Goal: Check status: Check status

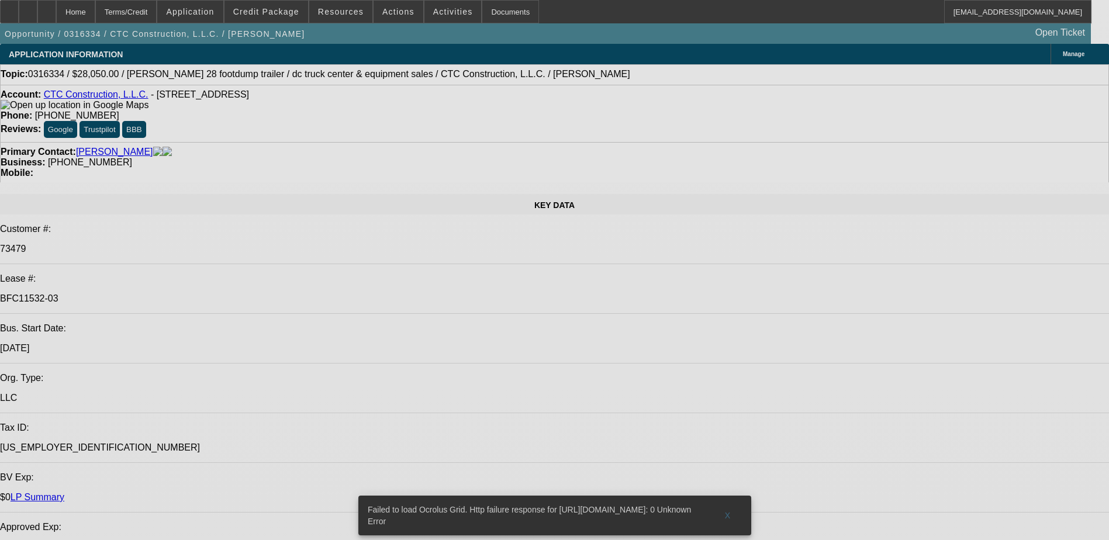
select select "0"
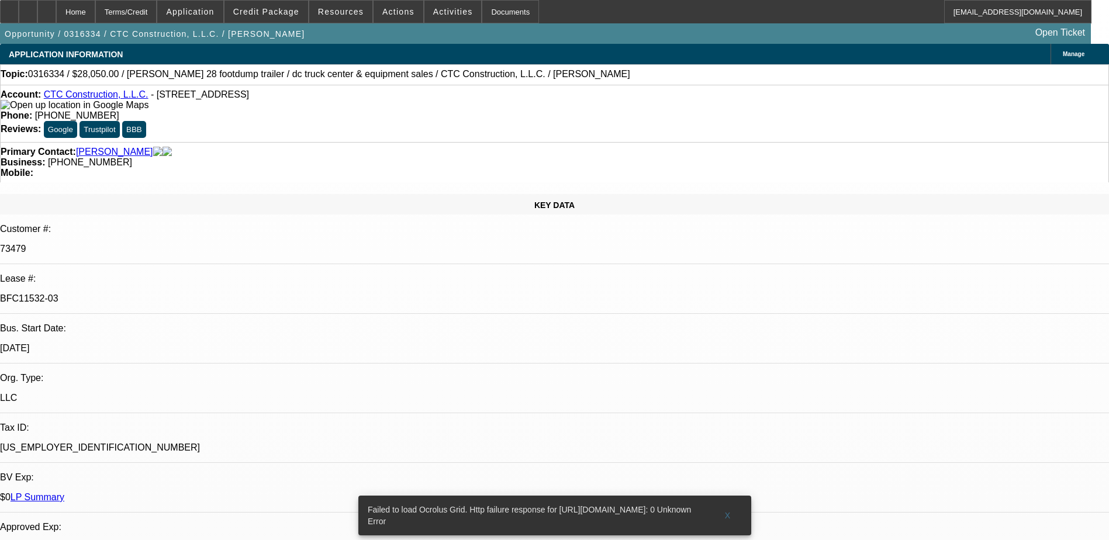
select select "0"
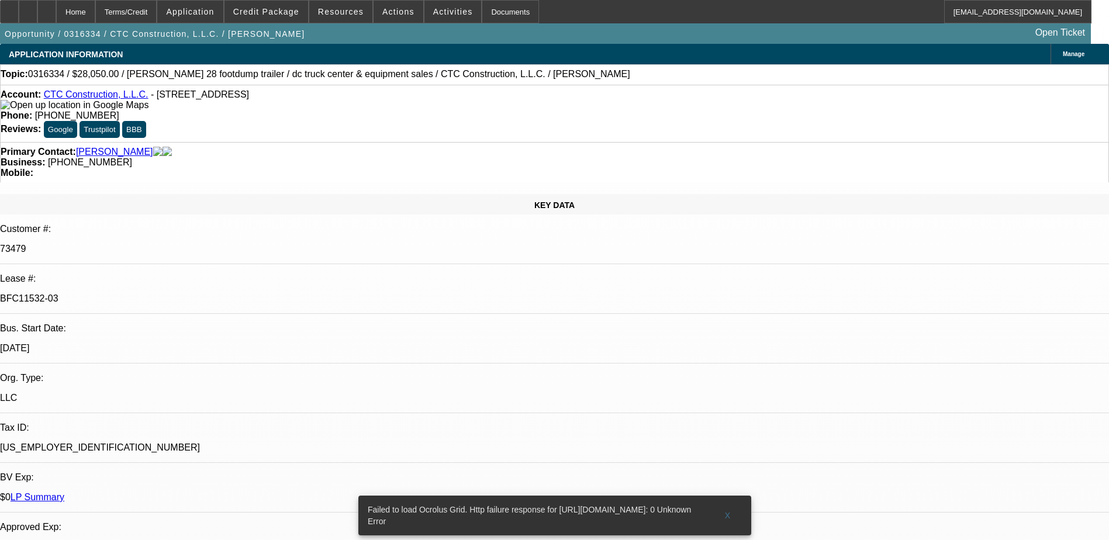
select select "0"
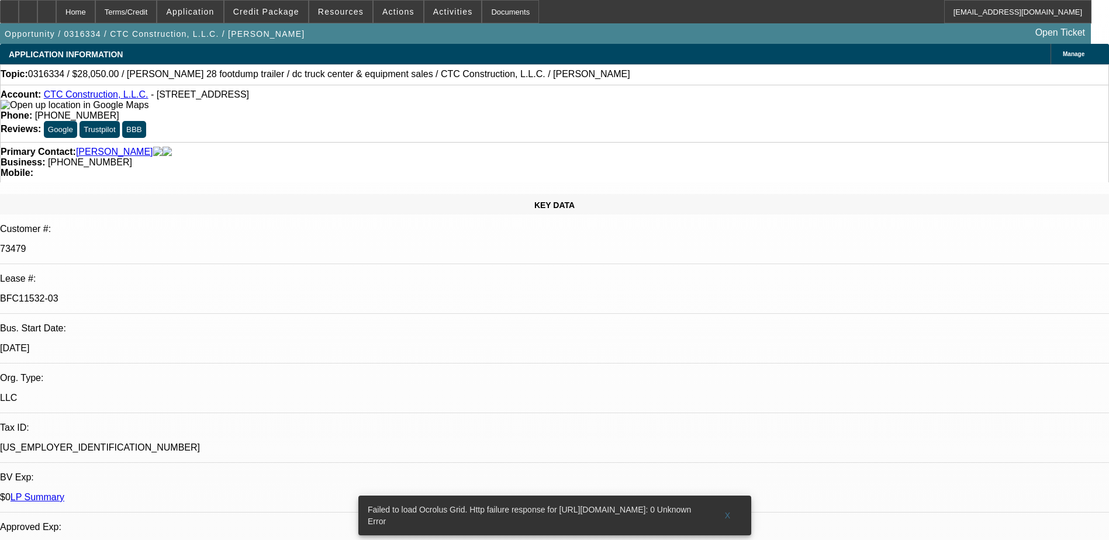
select select "0"
select select "1"
select select "2"
select select "6"
select select "1"
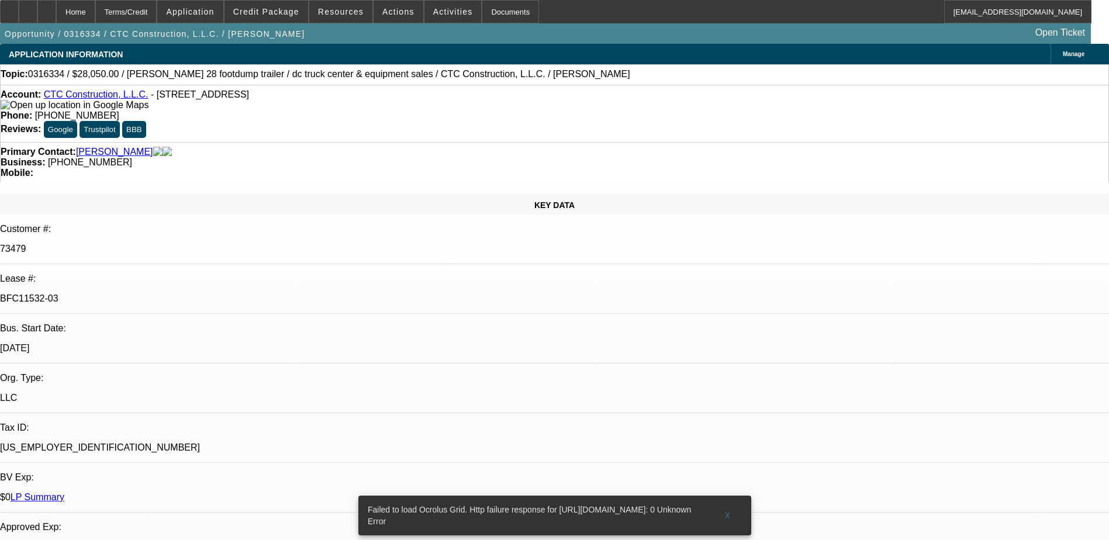
select select "2"
select select "6"
select select "1"
select select "2"
select select "6"
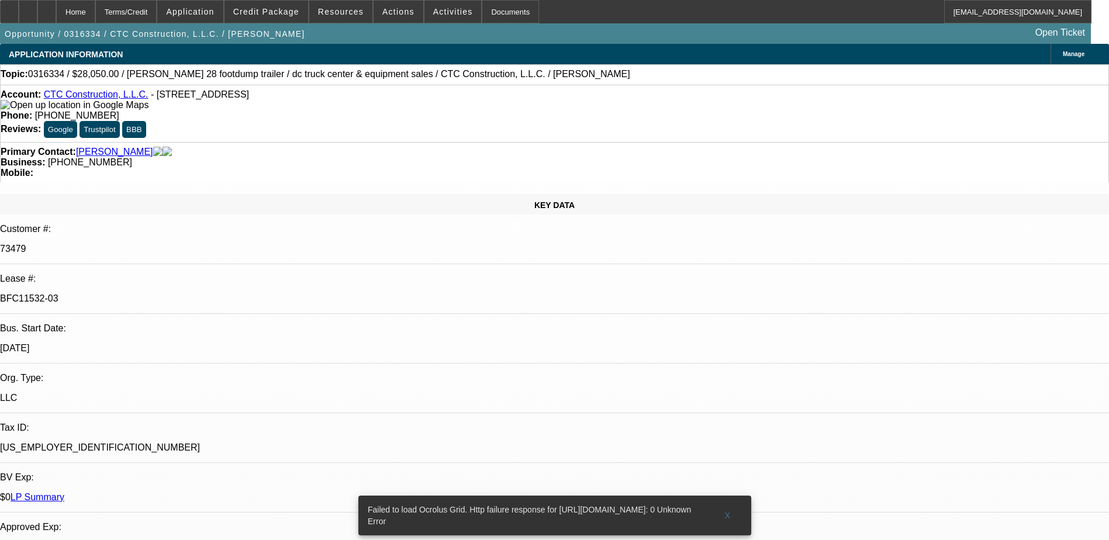
select select "1"
select select "2"
select select "6"
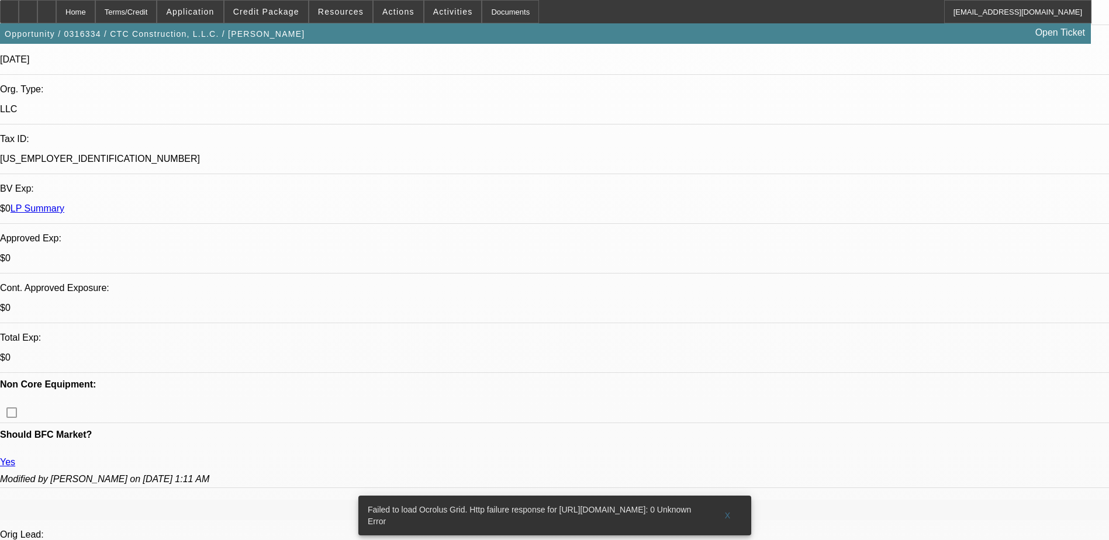
scroll to position [351, 0]
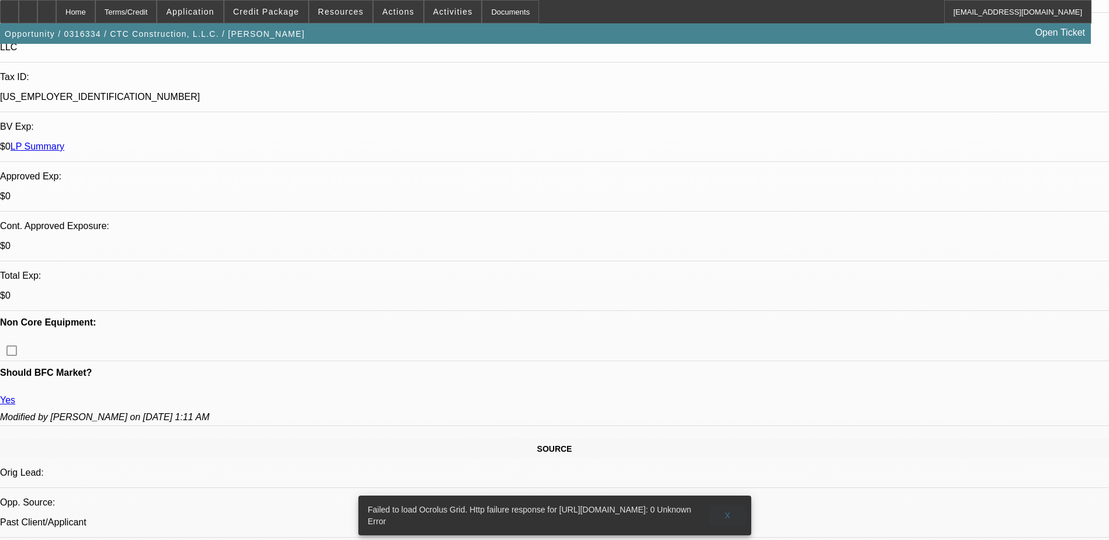
click at [723, 502] on span at bounding box center [727, 516] width 37 height 28
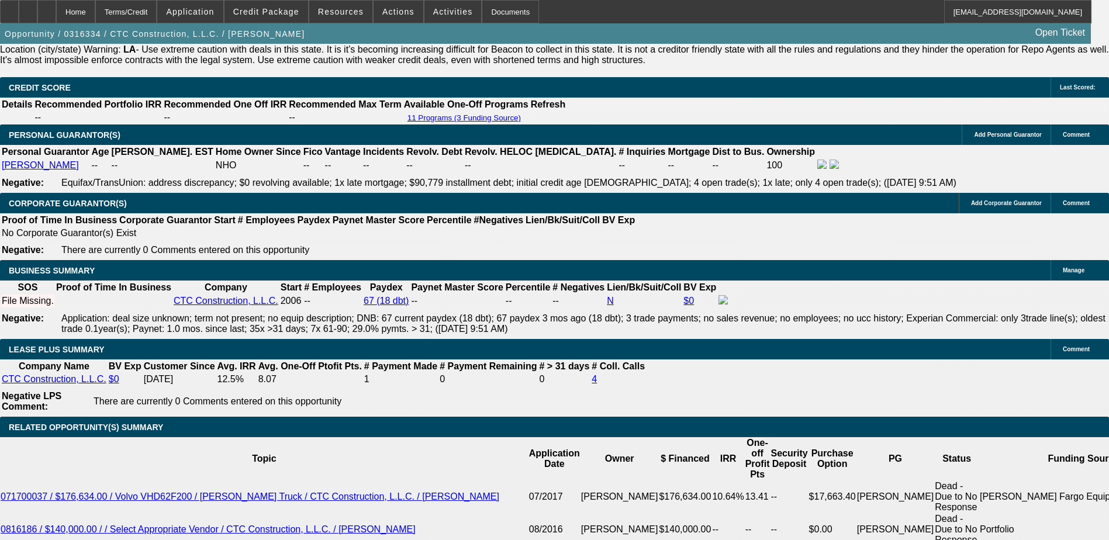
scroll to position [1754, 0]
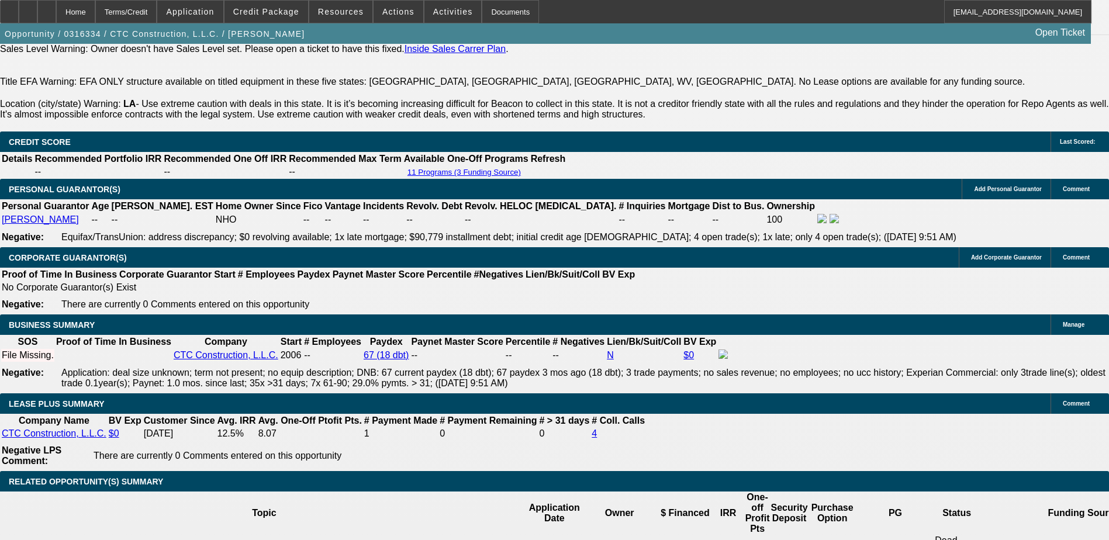
select select "0"
select select "2"
select select "0"
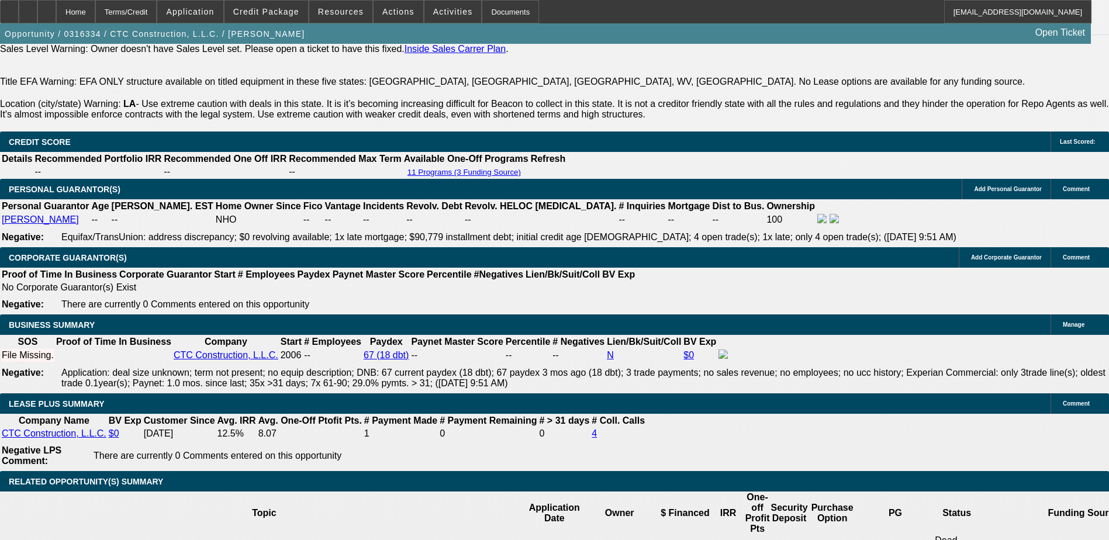
select select "6"
select select "0"
select select "2"
select select "0"
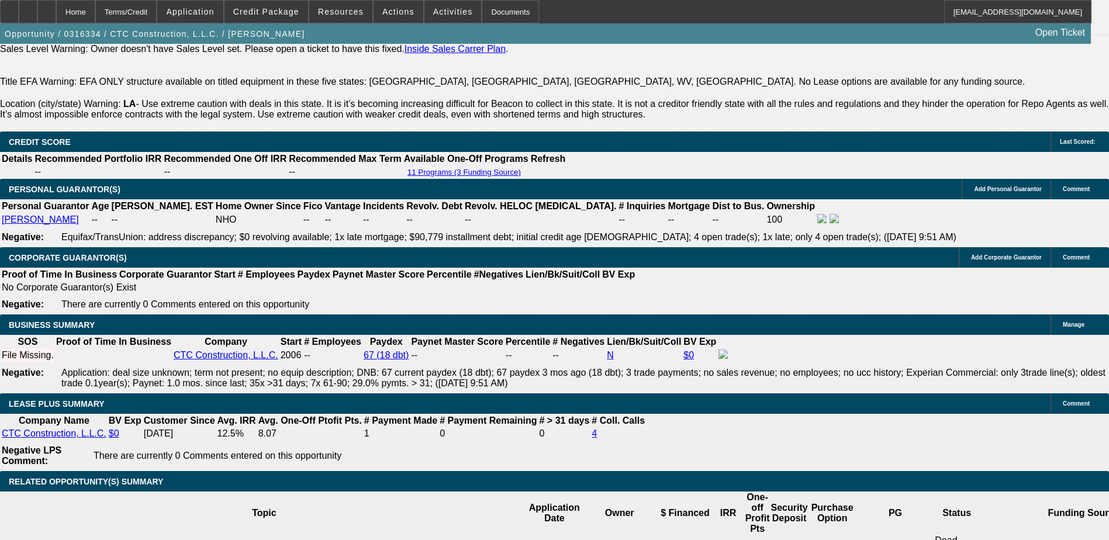
select select "6"
select select "0"
select select "2"
select select "0"
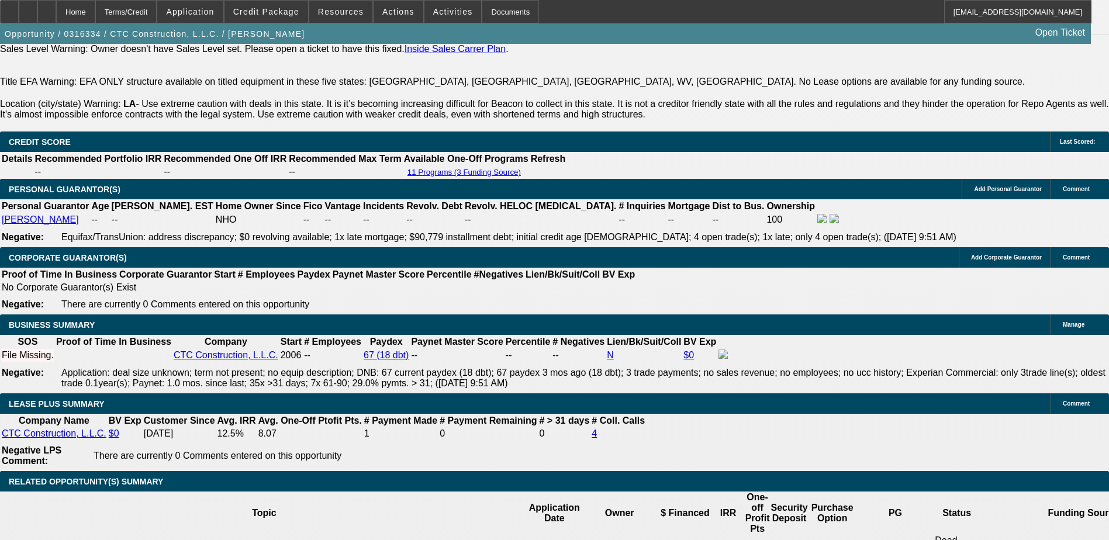
select select "6"
select select "0"
select select "2"
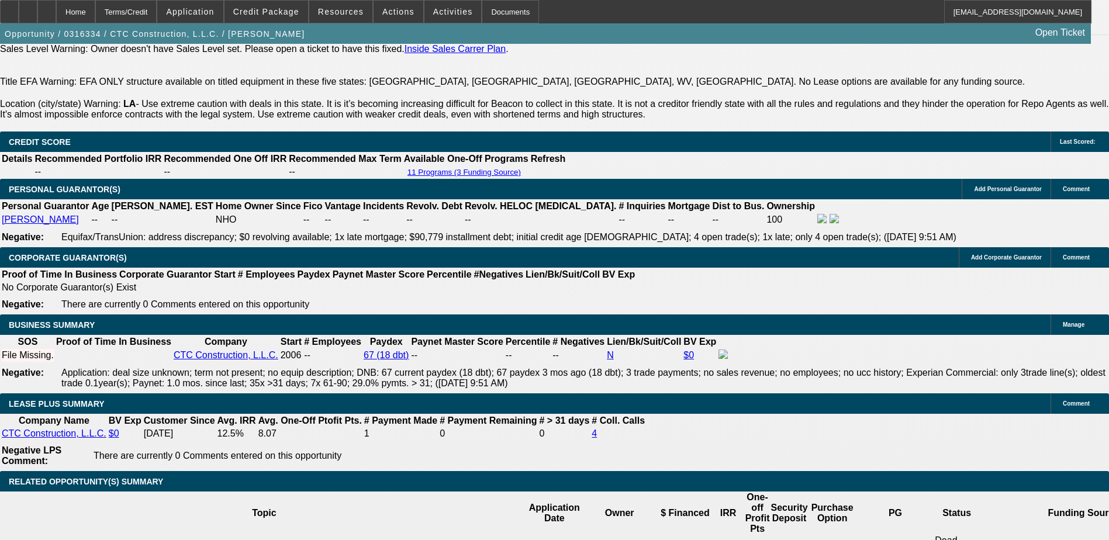
select select "0"
select select "2"
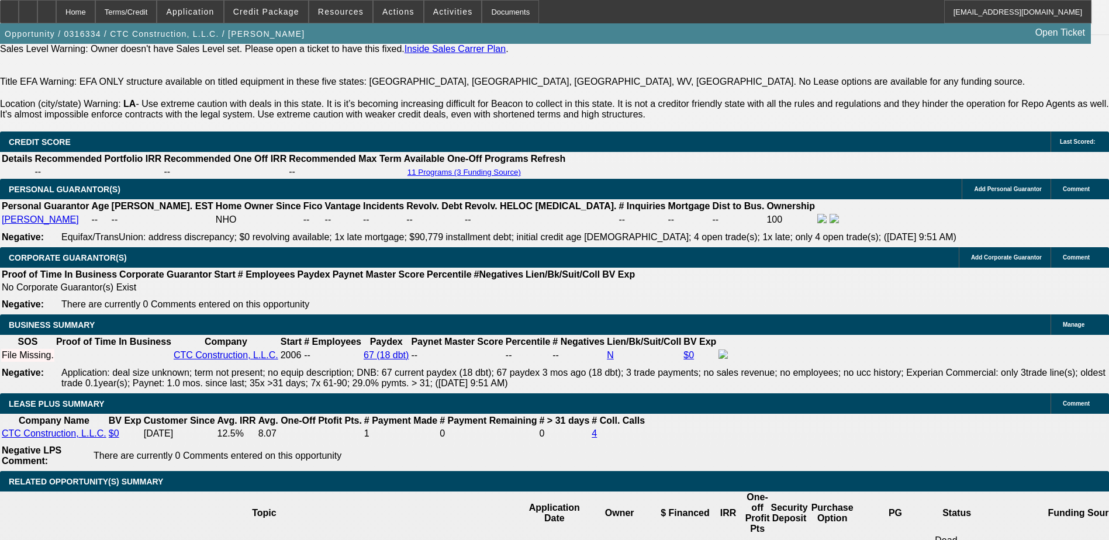
select select "0"
select select "2"
select select "0"
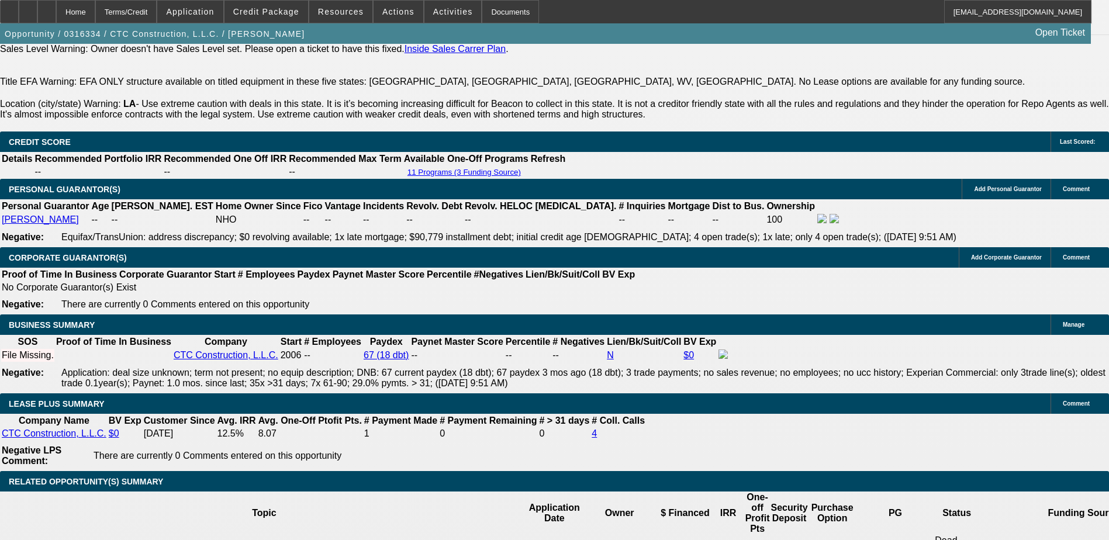
select select "0"
select select "2"
select select "0"
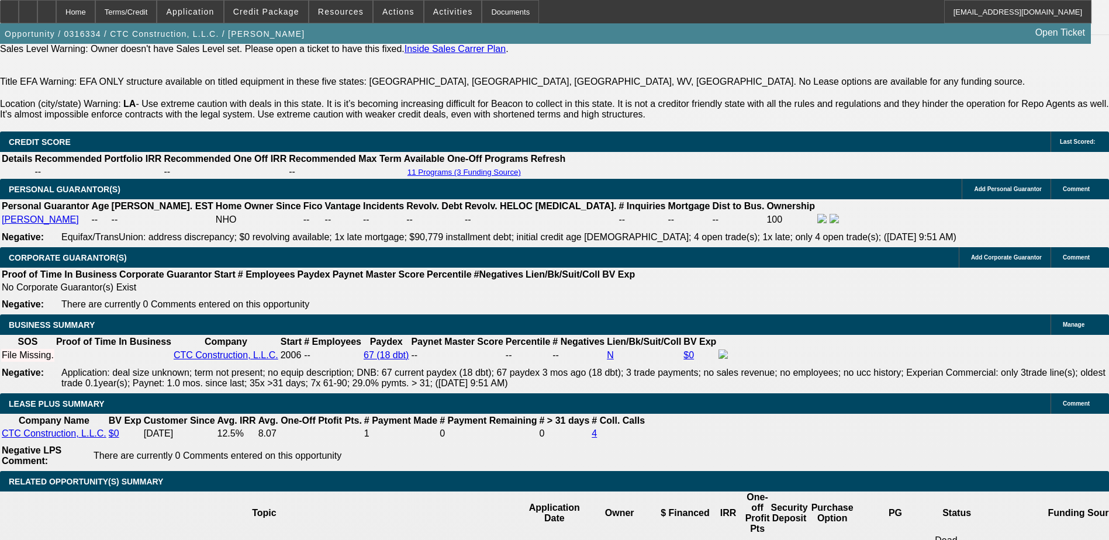
select select "0"
select select "2"
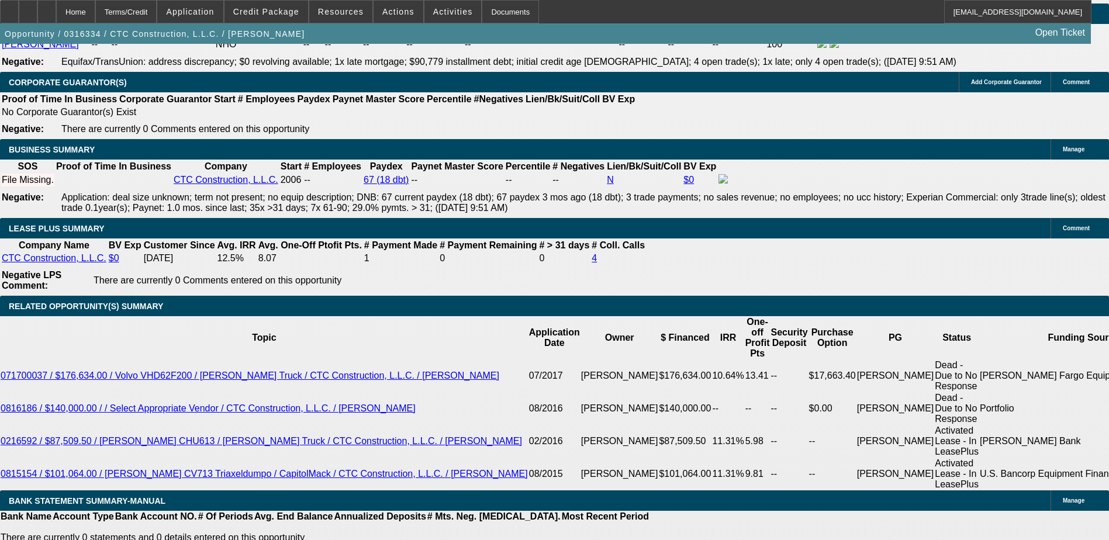
scroll to position [447, 0]
drag, startPoint x: 786, startPoint y: 239, endPoint x: 848, endPoint y: 241, distance: 61.4
drag, startPoint x: 848, startPoint y: 241, endPoint x: 820, endPoint y: 241, distance: 28.1
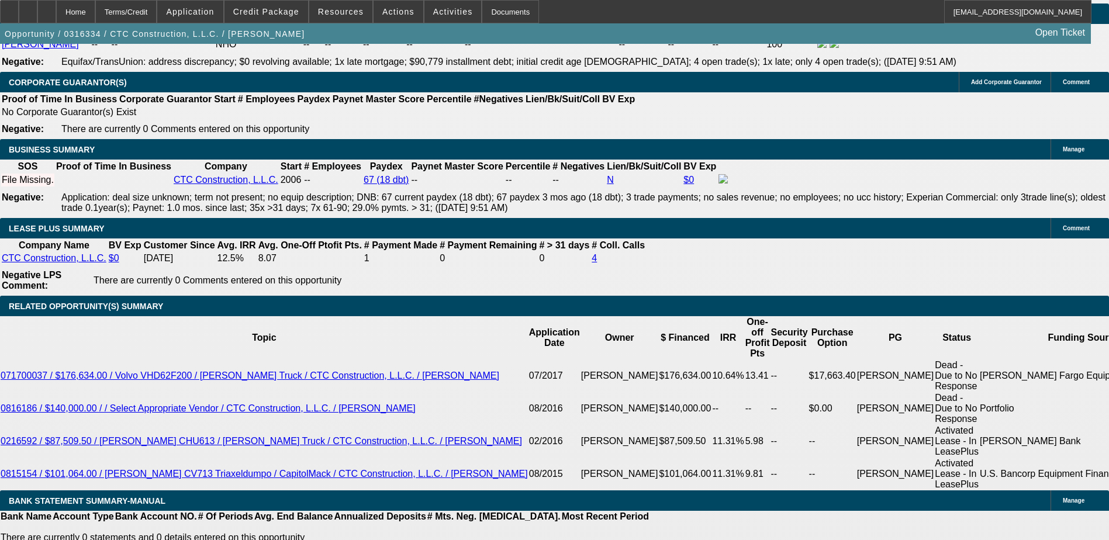
drag, startPoint x: 796, startPoint y: 205, endPoint x: 829, endPoint y: 205, distance: 33.3
drag, startPoint x: 829, startPoint y: 205, endPoint x: 831, endPoint y: 139, distance: 66.1
drag, startPoint x: 792, startPoint y: 240, endPoint x: 851, endPoint y: 234, distance: 59.4
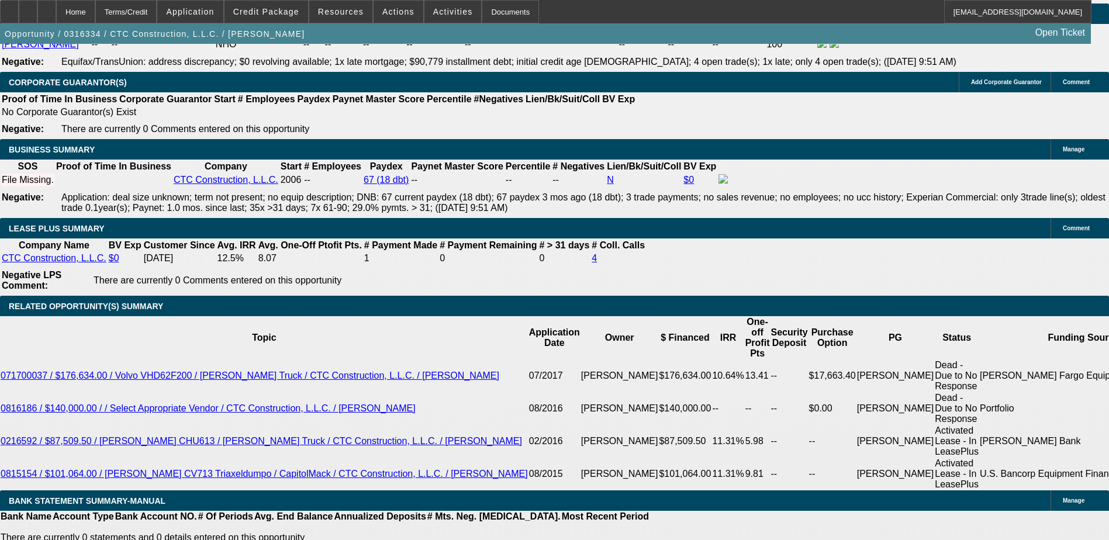
drag, startPoint x: 851, startPoint y: 234, endPoint x: 821, endPoint y: 243, distance: 30.5
drag, startPoint x: 793, startPoint y: 236, endPoint x: 834, endPoint y: 237, distance: 40.4
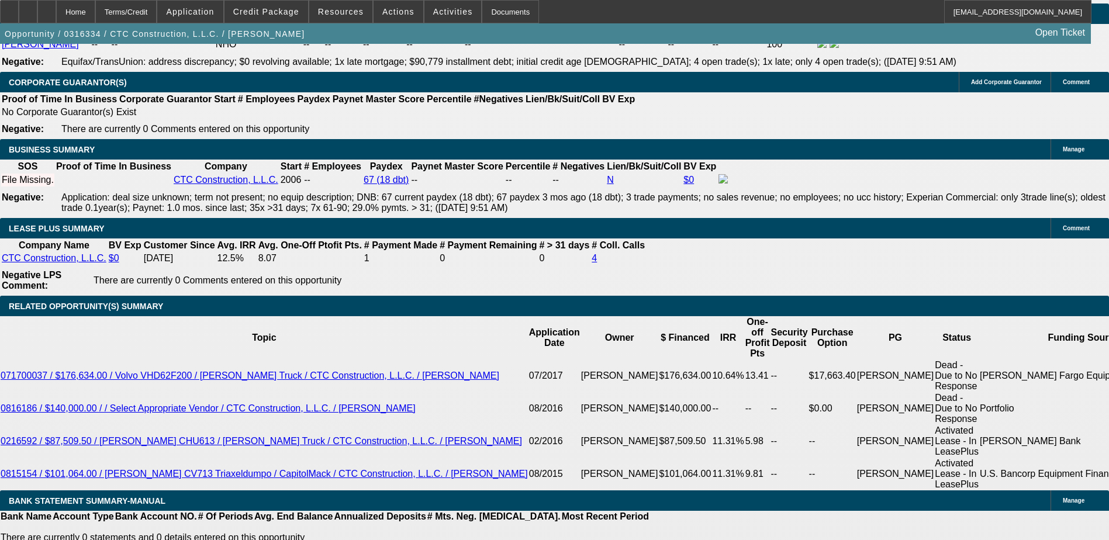
drag, startPoint x: 834, startPoint y: 237, endPoint x: 829, endPoint y: 166, distance: 70.9
drag, startPoint x: 829, startPoint y: 166, endPoint x: 798, endPoint y: 175, distance: 32.2
drag, startPoint x: 782, startPoint y: 242, endPoint x: 835, endPoint y: 240, distance: 53.2
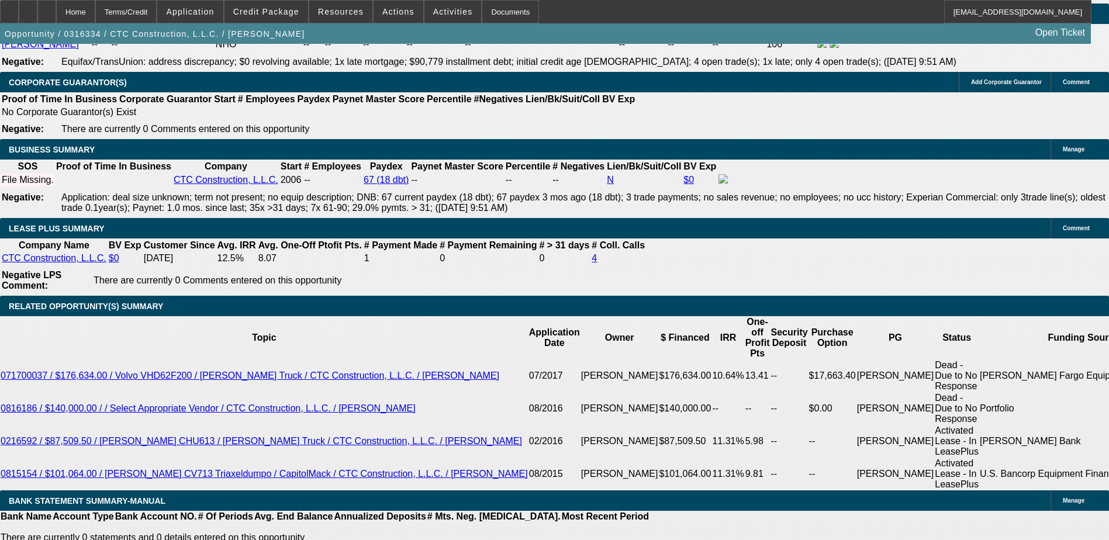
drag, startPoint x: 835, startPoint y: 240, endPoint x: 809, endPoint y: 246, distance: 26.4
drag, startPoint x: 839, startPoint y: 173, endPoint x: 845, endPoint y: 172, distance: 5.9
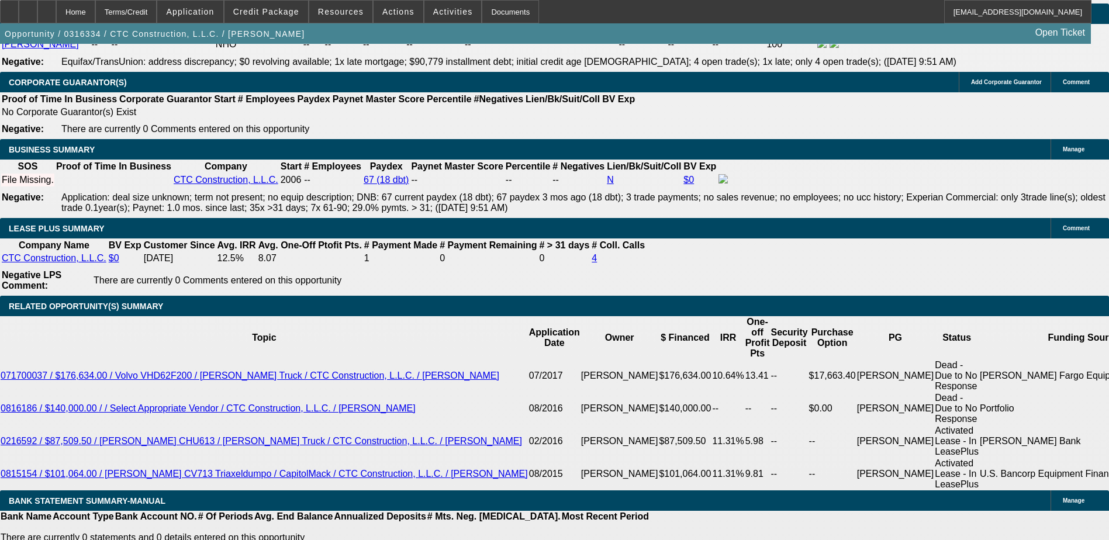
drag, startPoint x: 845, startPoint y: 172, endPoint x: 810, endPoint y: 171, distance: 34.5
drag, startPoint x: 802, startPoint y: 171, endPoint x: 828, endPoint y: 168, distance: 25.8
drag, startPoint x: 688, startPoint y: 81, endPoint x: 737, endPoint y: 75, distance: 49.4
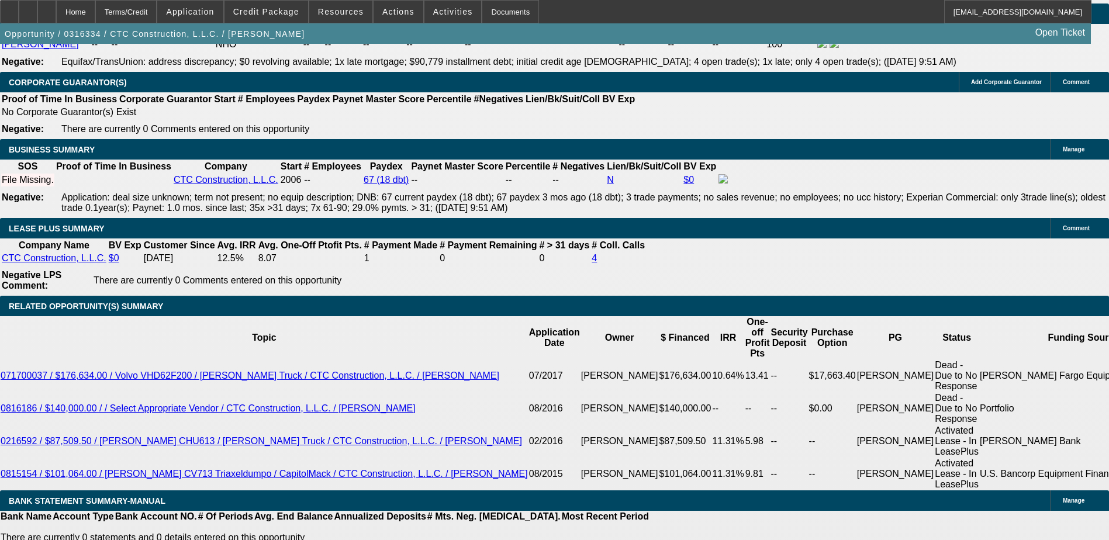
click at [737, 75] on div "APPLICATION INFORMATION [GEOGRAPHIC_DATA] Topic: 0316334 / $28,050.00 / [PERSON…" at bounding box center [554, 333] width 1109 height 4436
drag, startPoint x: 466, startPoint y: 364, endPoint x: 633, endPoint y: 341, distance: 168.7
drag, startPoint x: 627, startPoint y: 340, endPoint x: 540, endPoint y: 327, distance: 88.1
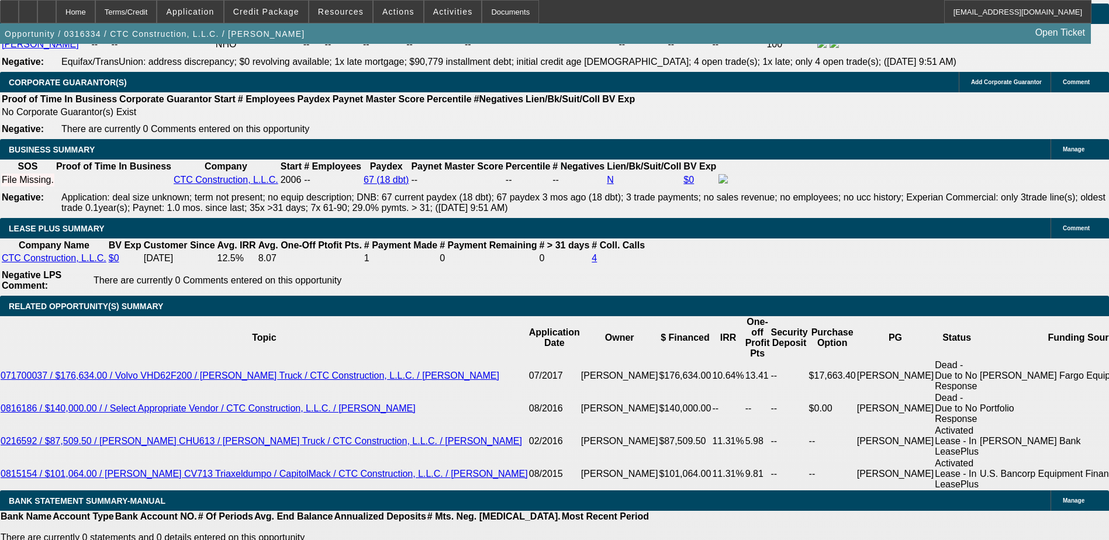
drag, startPoint x: 540, startPoint y: 327, endPoint x: 677, endPoint y: 331, distance: 136.9
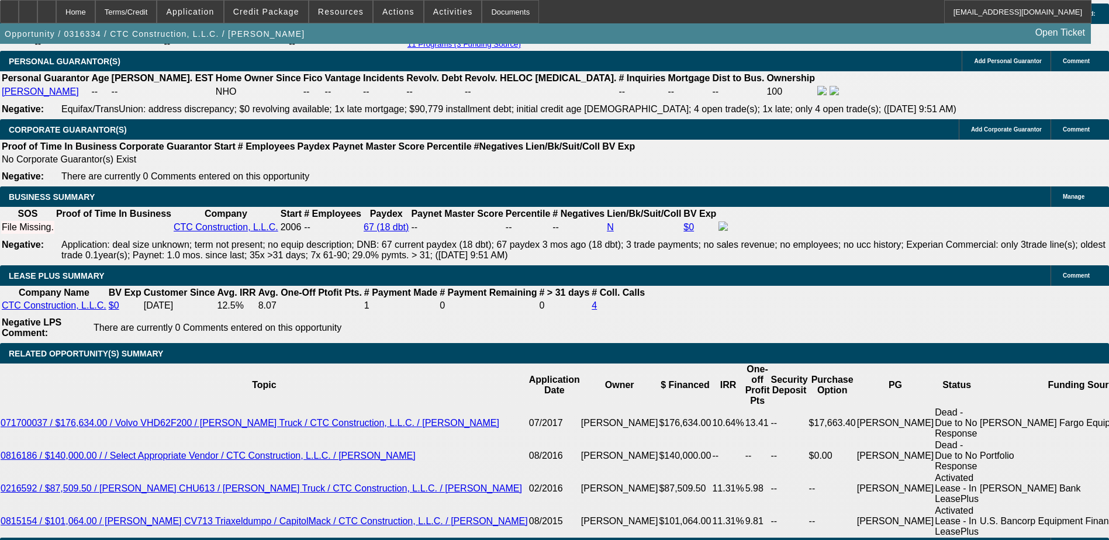
scroll to position [1929, 0]
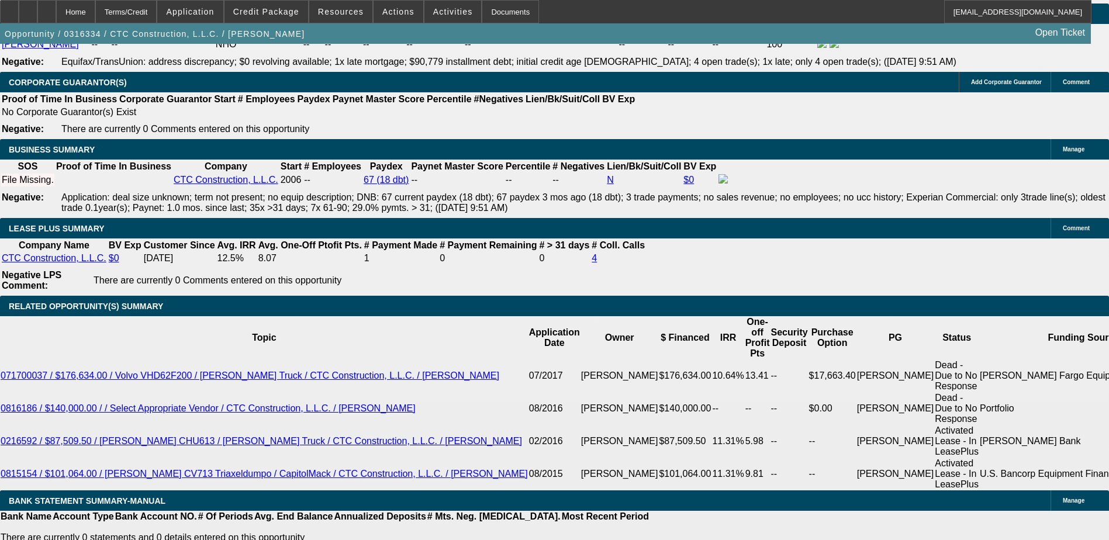
drag, startPoint x: 786, startPoint y: 168, endPoint x: 864, endPoint y: 171, distance: 77.8
drag, startPoint x: 789, startPoint y: 237, endPoint x: 848, endPoint y: 237, distance: 59.0
drag, startPoint x: 848, startPoint y: 237, endPoint x: 842, endPoint y: 310, distance: 73.4
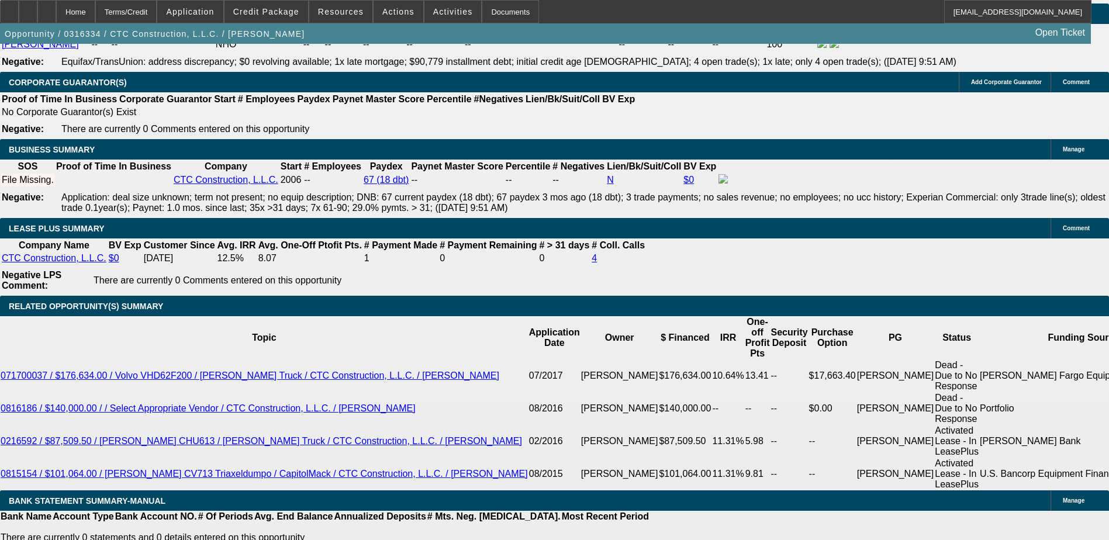
click at [830, 326] on div "APPLICATION INFORMATION [GEOGRAPHIC_DATA] Topic: 0316334 / $28,050.00 / [PERSON…" at bounding box center [554, 451] width 1109 height 4673
drag, startPoint x: 792, startPoint y: 243, endPoint x: 838, endPoint y: 241, distance: 45.6
drag, startPoint x: 838, startPoint y: 241, endPoint x: 793, endPoint y: 182, distance: 74.2
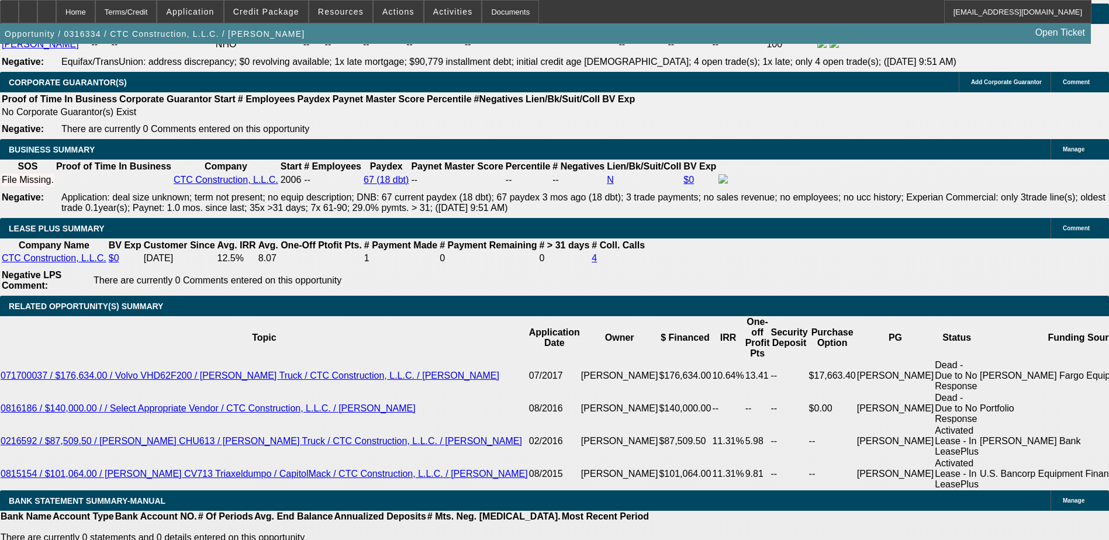
drag, startPoint x: 806, startPoint y: 172, endPoint x: 829, endPoint y: 171, distance: 22.8
drag, startPoint x: 829, startPoint y: 171, endPoint x: 824, endPoint y: 175, distance: 6.7
drag, startPoint x: 802, startPoint y: 238, endPoint x: 838, endPoint y: 238, distance: 35.7
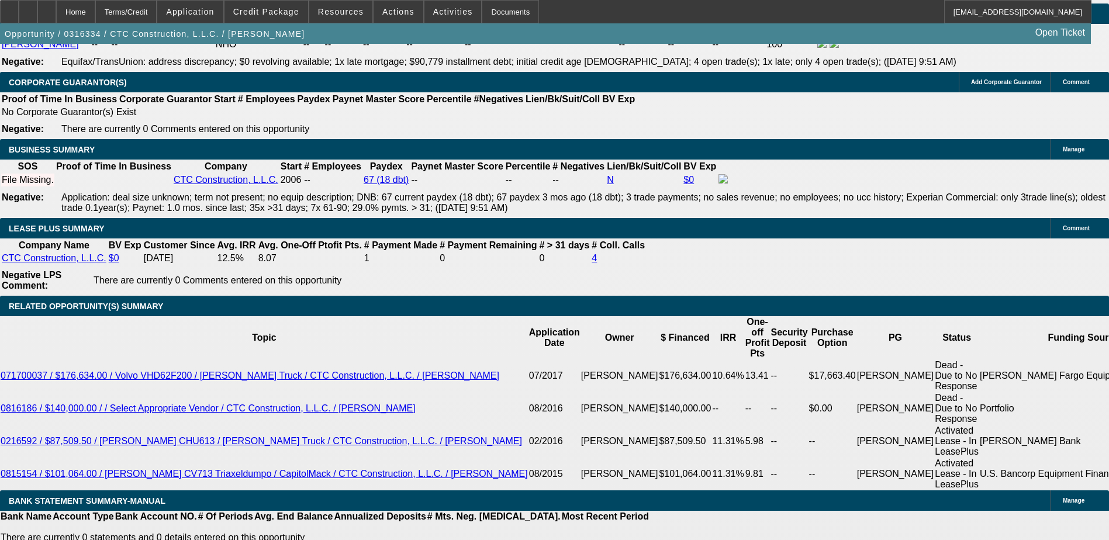
drag, startPoint x: 838, startPoint y: 238, endPoint x: 825, endPoint y: 257, distance: 23.2
drag, startPoint x: 844, startPoint y: 203, endPoint x: 821, endPoint y: 206, distance: 23.1
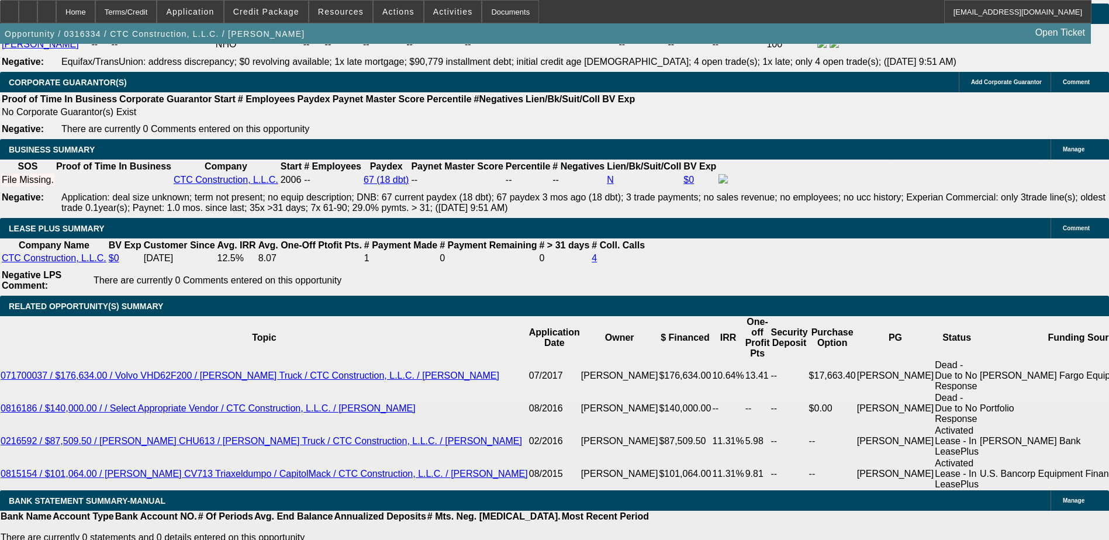
drag, startPoint x: 798, startPoint y: 240, endPoint x: 862, endPoint y: 239, distance: 64.3
drag, startPoint x: 862, startPoint y: 239, endPoint x: 824, endPoint y: 236, distance: 38.7
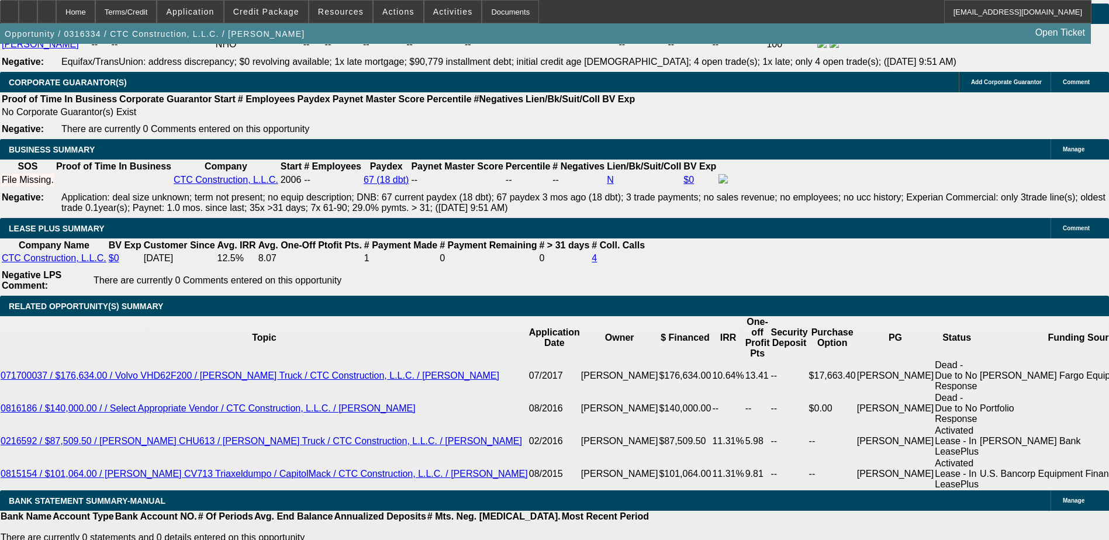
drag, startPoint x: 800, startPoint y: 208, endPoint x: 821, endPoint y: 209, distance: 21.1
